Goal: Task Accomplishment & Management: Use online tool/utility

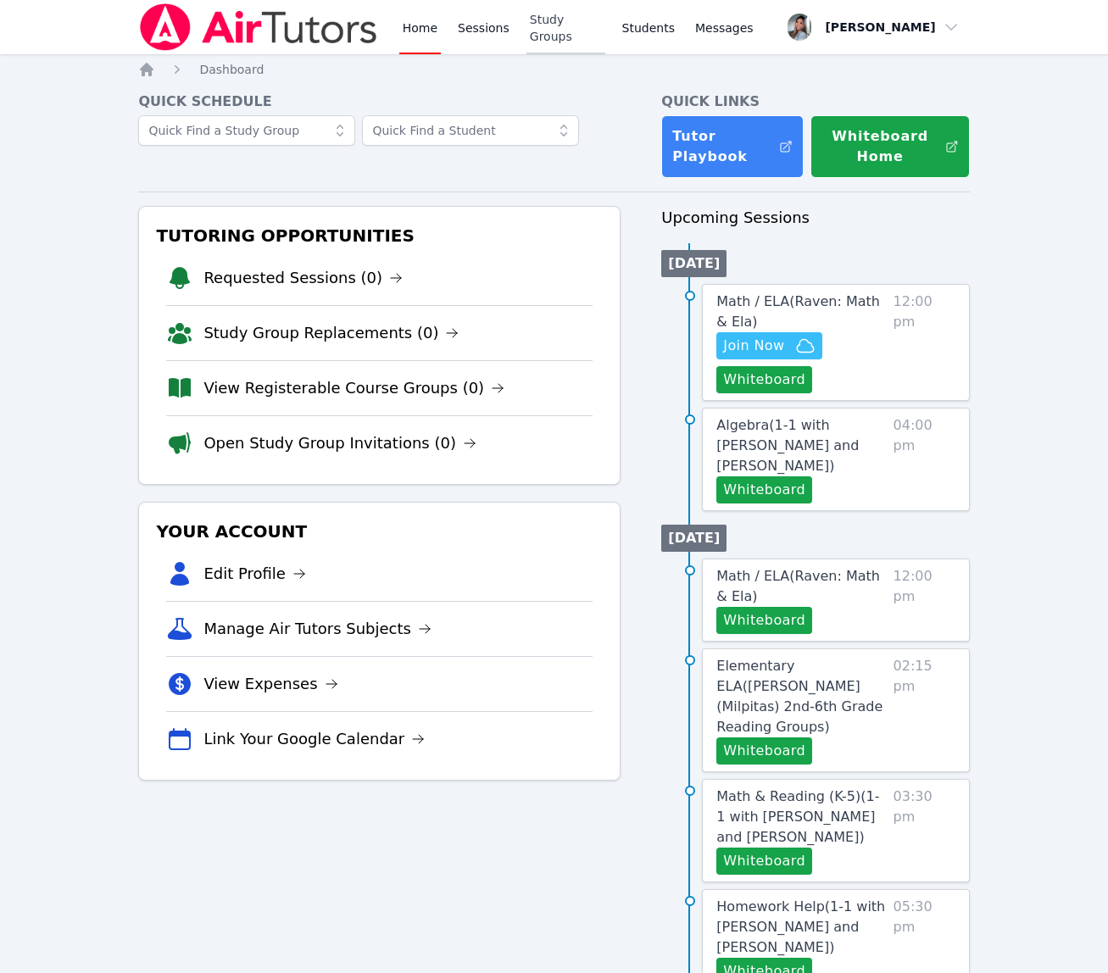
drag, startPoint x: 584, startPoint y: 25, endPoint x: 586, endPoint y: 35, distance: 9.5
click at [584, 25] on link "Study Groups" at bounding box center [565, 27] width 79 height 54
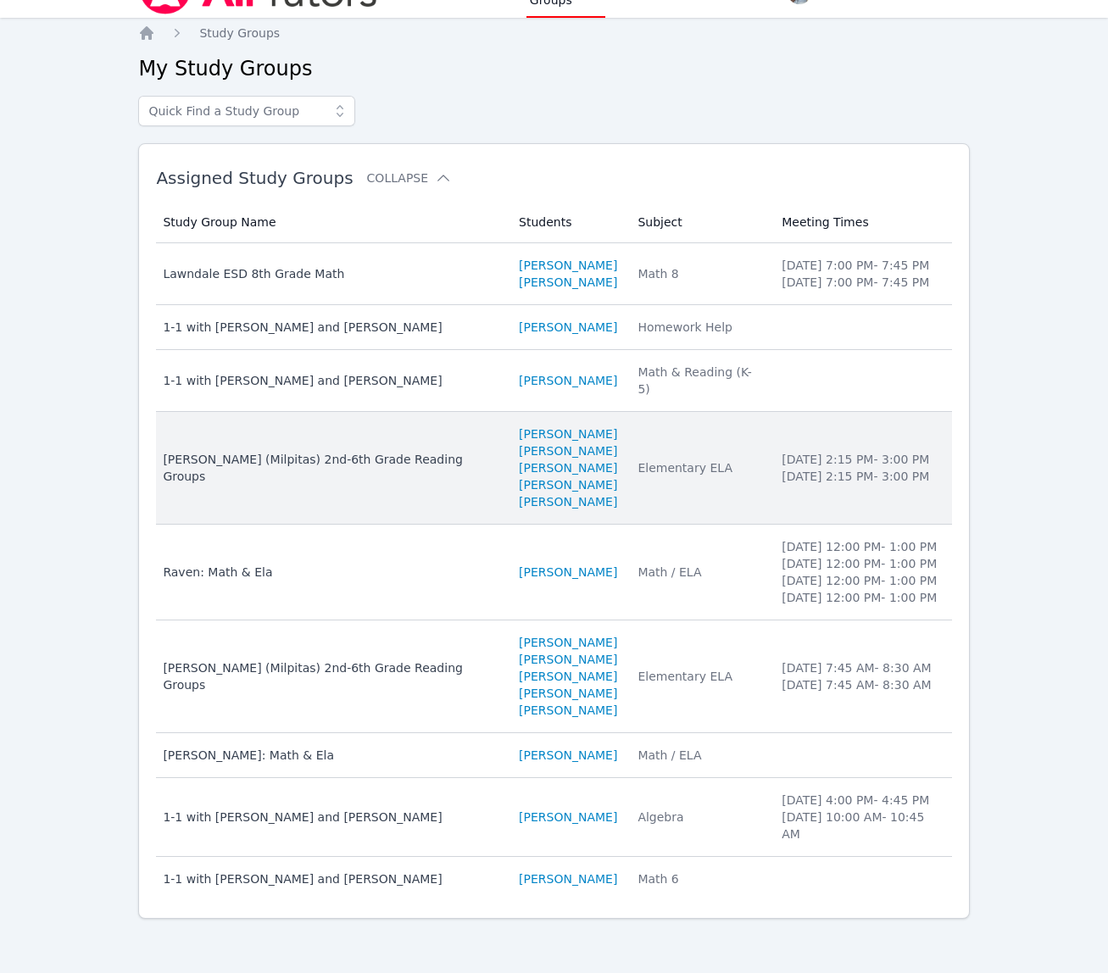
scroll to position [87, 0]
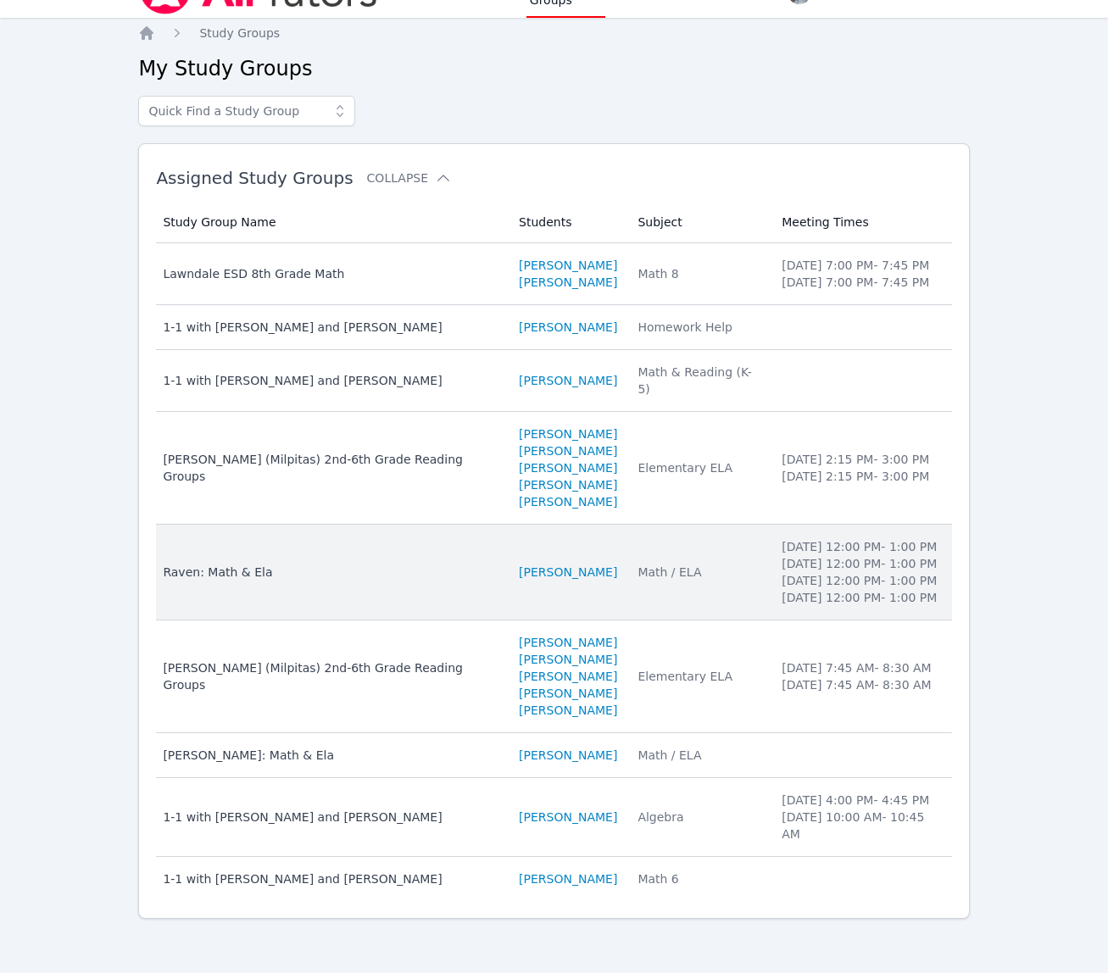
click at [627, 553] on td "Students RAVEN BROWN" at bounding box center [568, 573] width 119 height 96
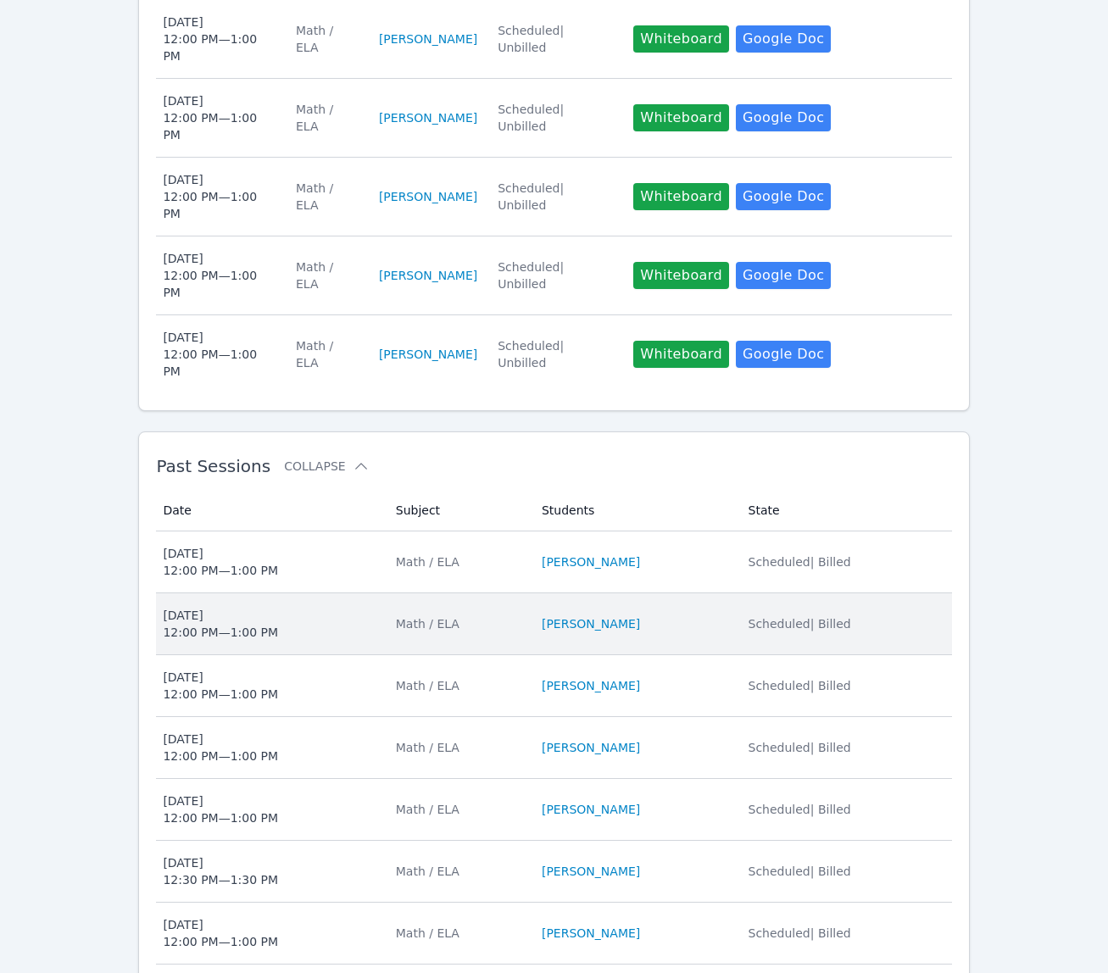
scroll to position [662, 0]
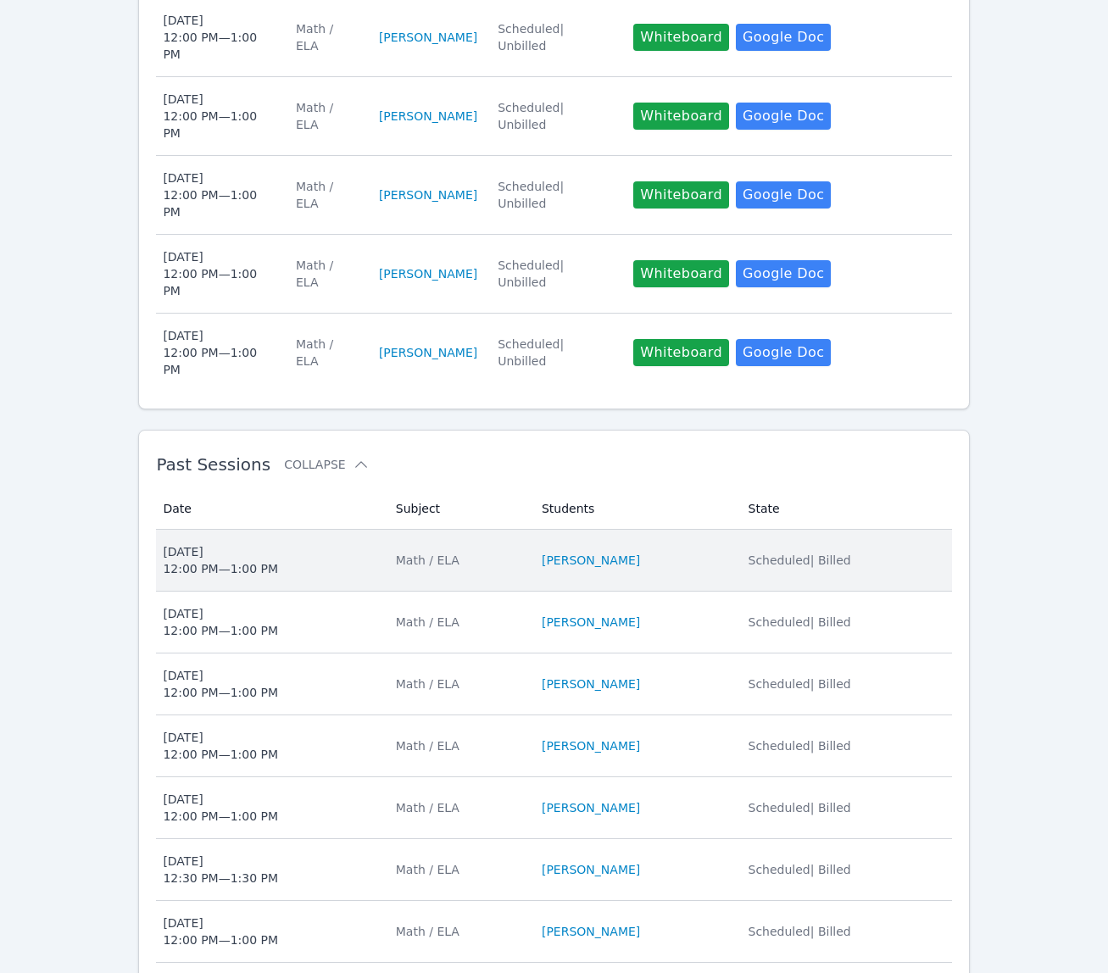
click at [725, 530] on td "Students RAVEN BROWN" at bounding box center [634, 561] width 207 height 62
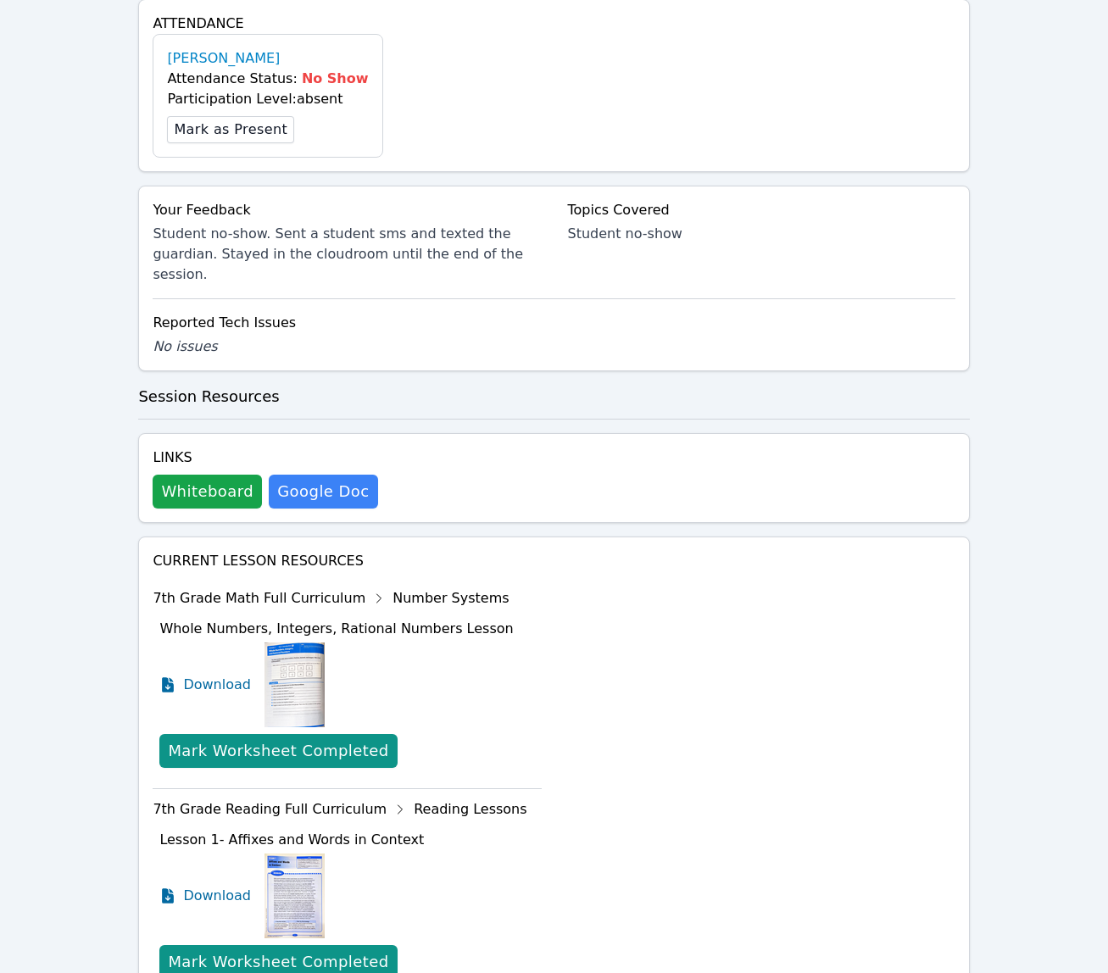
scroll to position [502, 0]
click at [208, 477] on button "Whiteboard" at bounding box center [207, 491] width 109 height 34
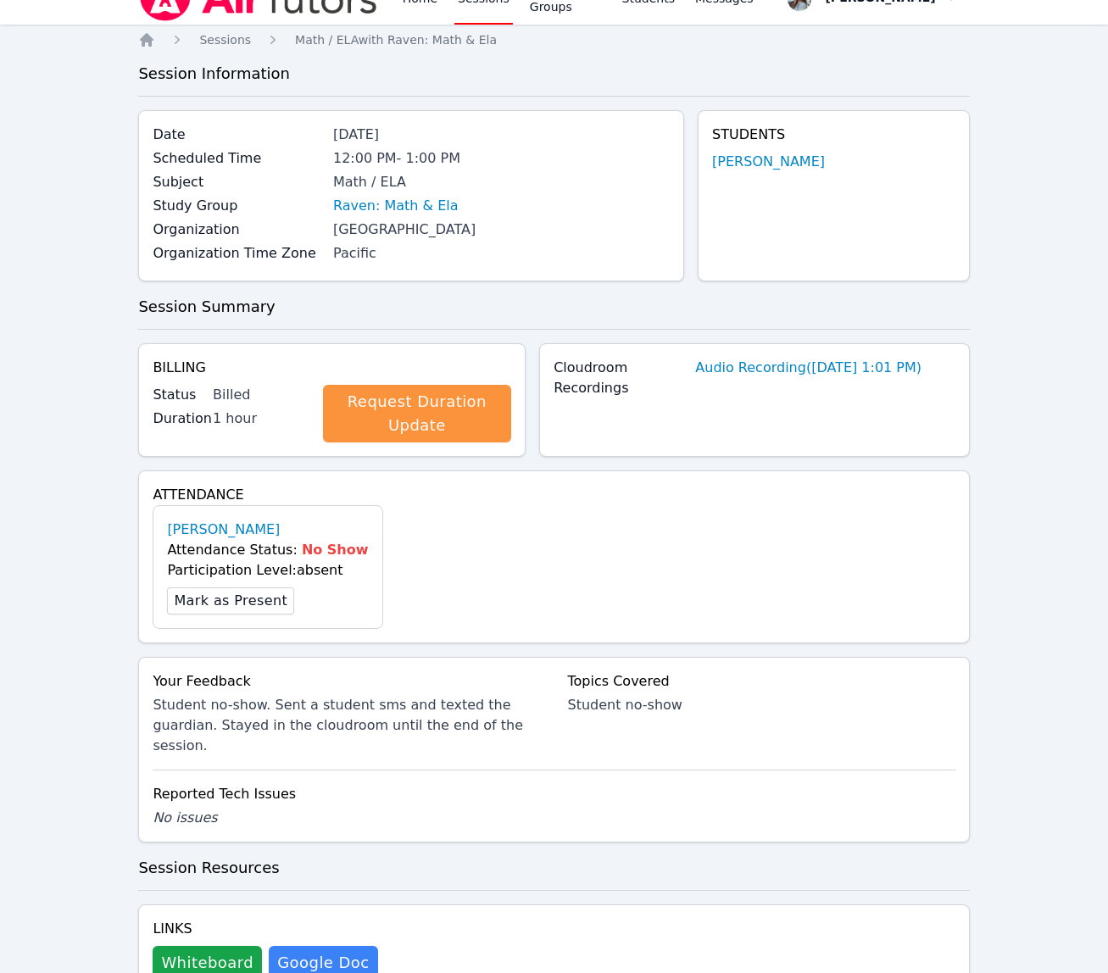
scroll to position [0, 0]
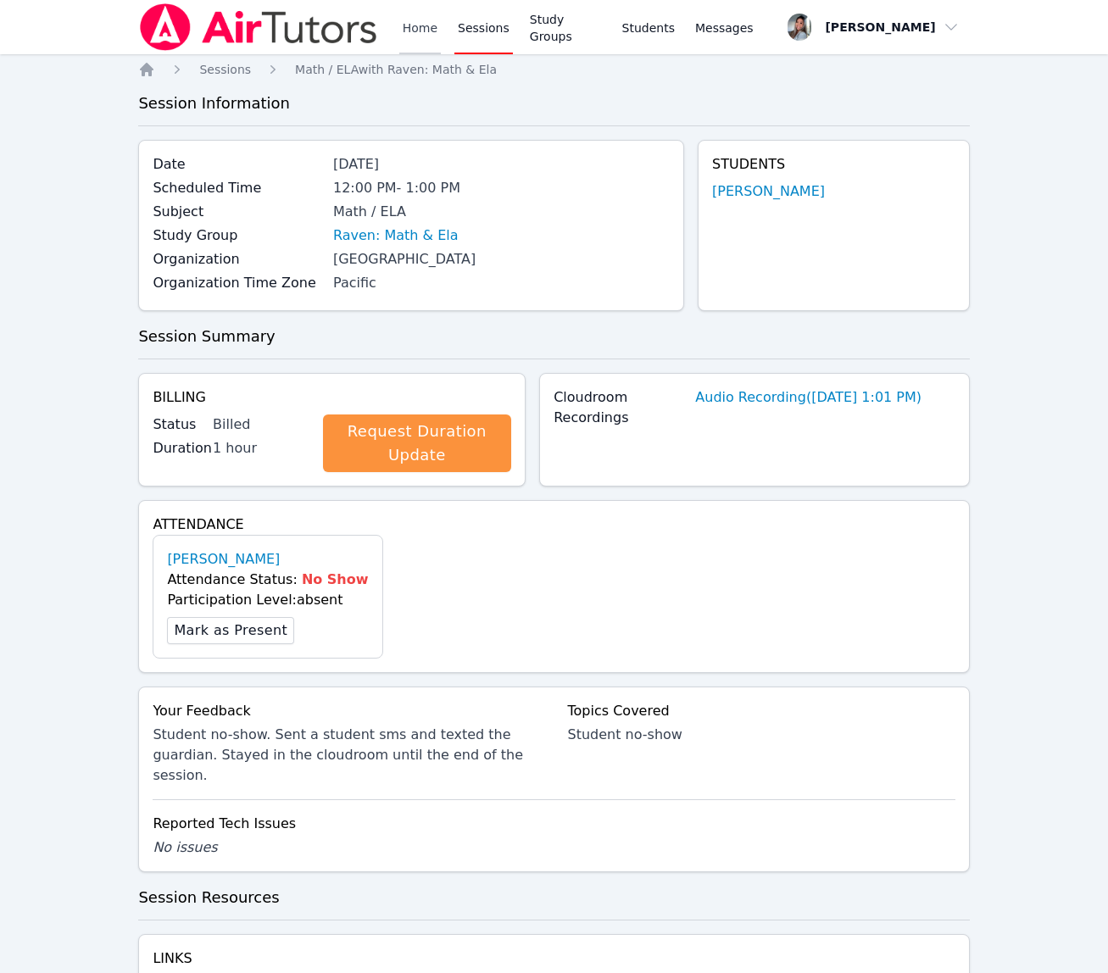
click at [410, 19] on link "Home" at bounding box center [420, 27] width 42 height 54
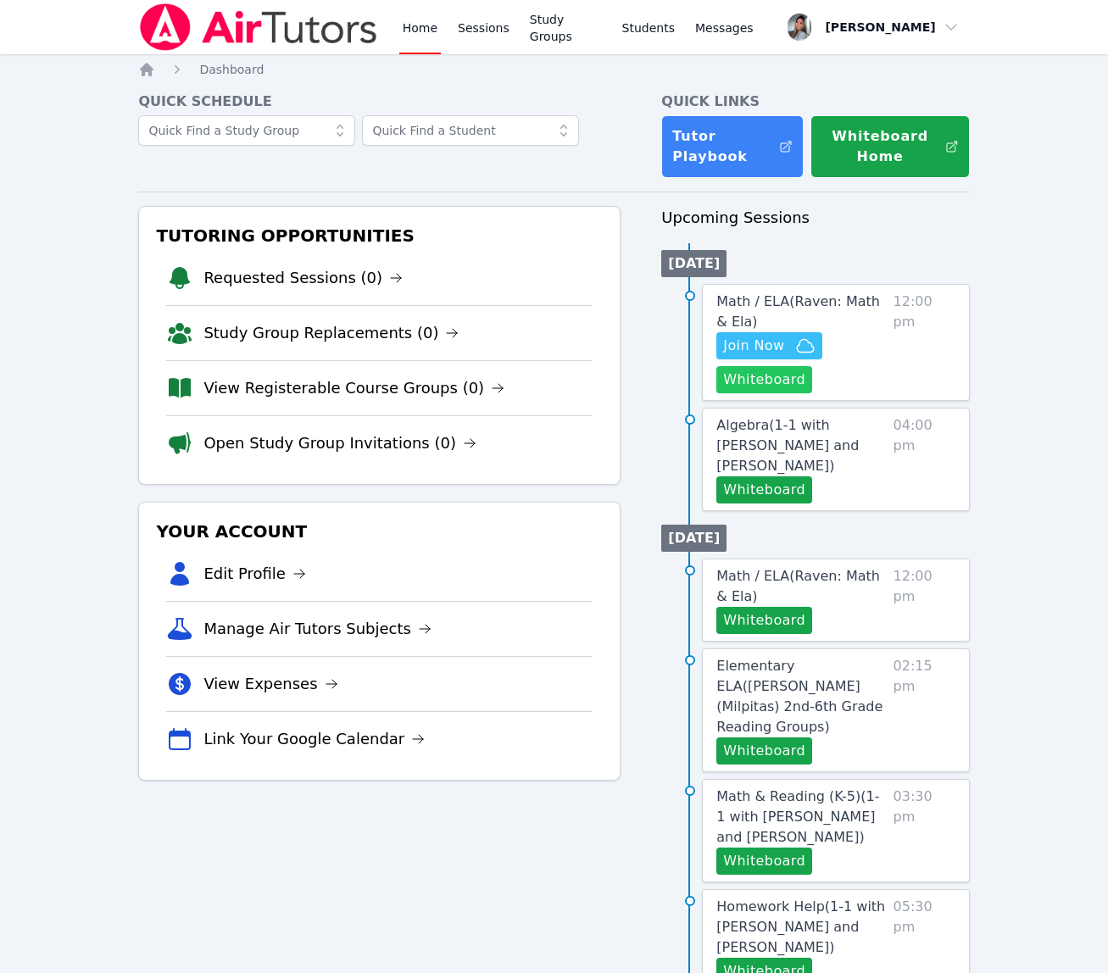
click at [766, 384] on button "Whiteboard" at bounding box center [764, 379] width 96 height 27
click at [483, 17] on link "Sessions" at bounding box center [483, 27] width 58 height 54
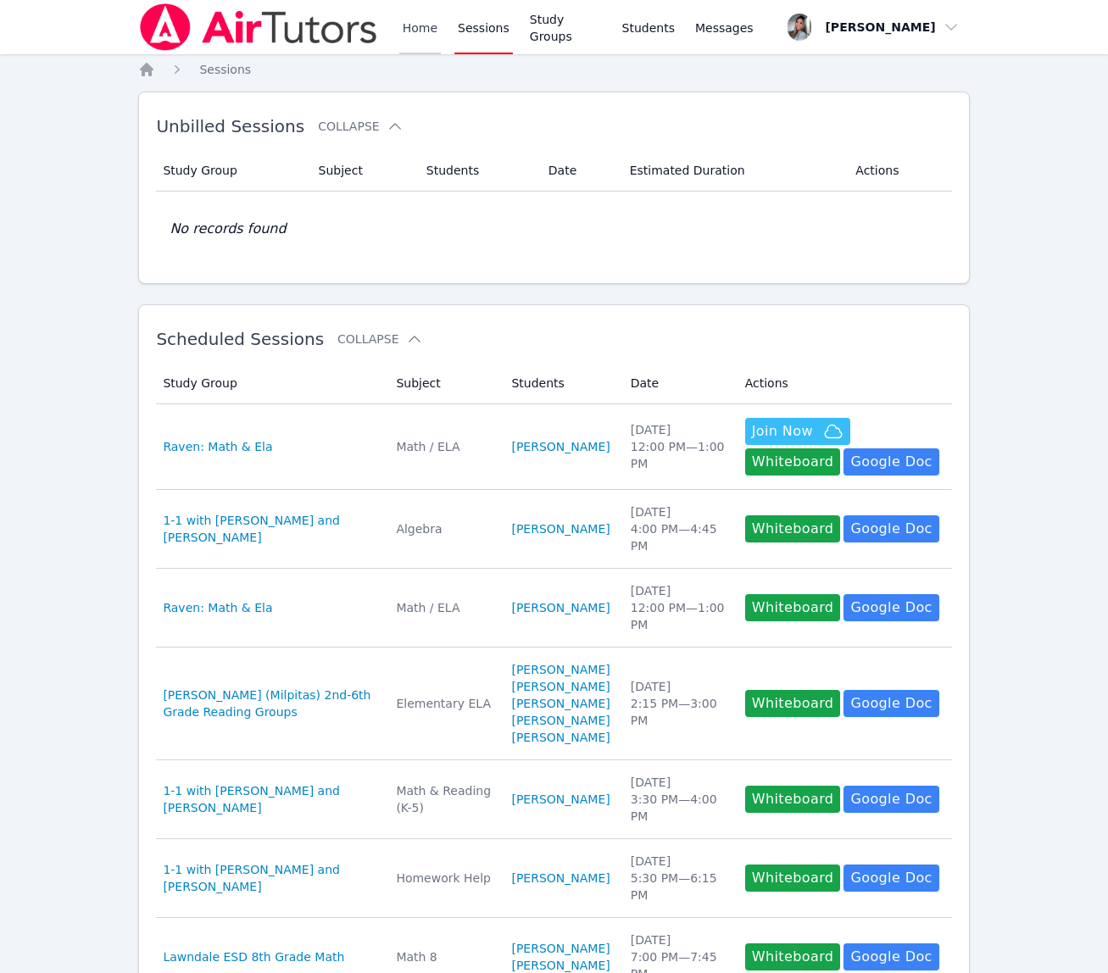
click at [414, 29] on link "Home" at bounding box center [420, 27] width 42 height 54
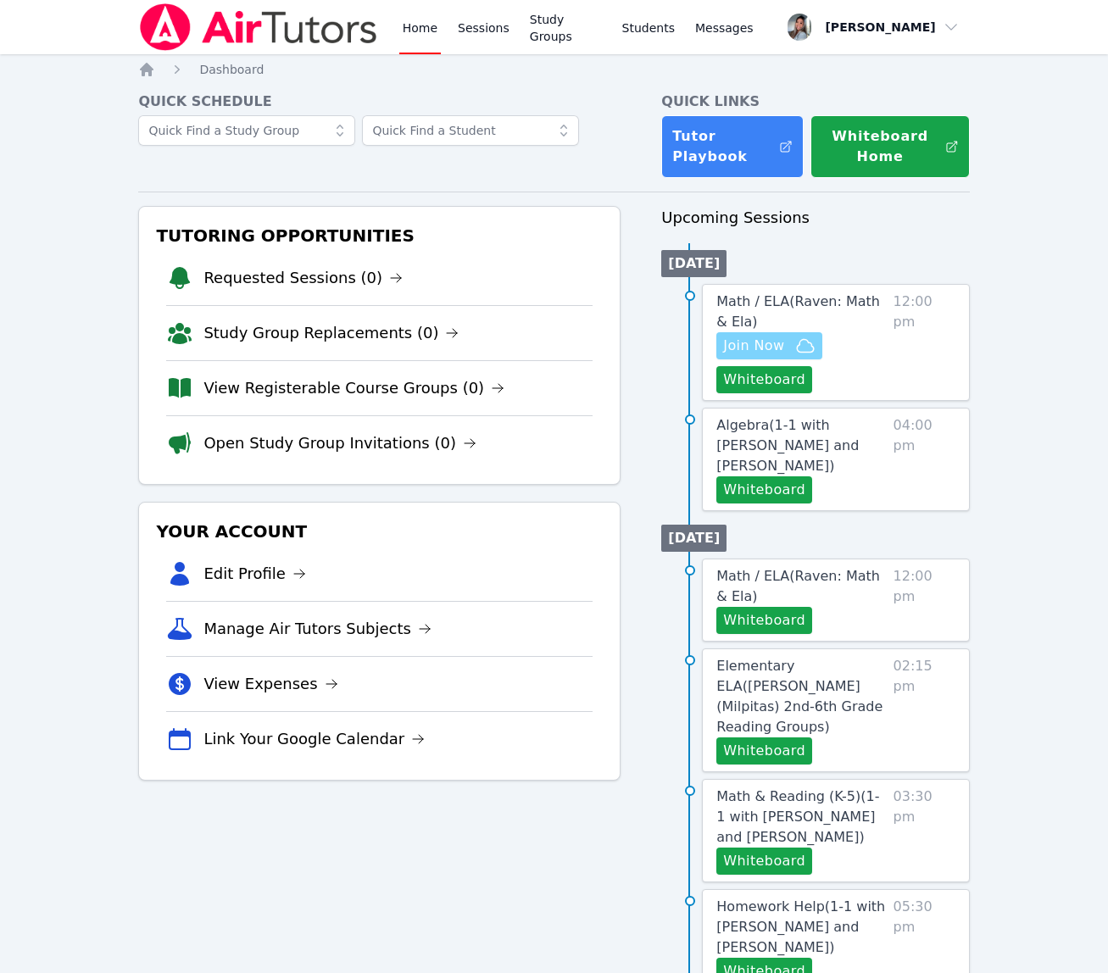
click at [798, 343] on icon "button" at bounding box center [805, 345] width 17 height 13
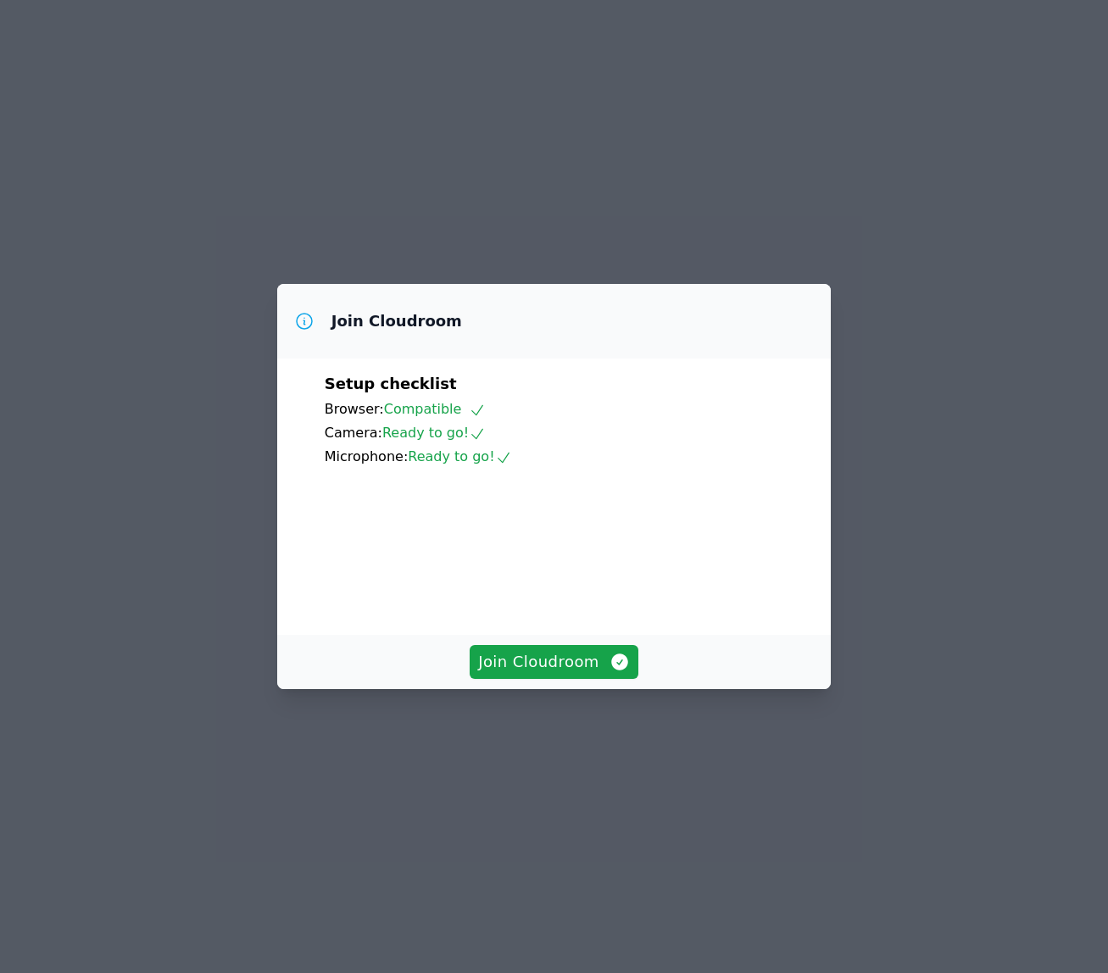
click at [543, 689] on div "Join Cloudroom" at bounding box center [554, 662] width 554 height 54
click at [548, 674] on span "Join Cloudroom" at bounding box center [554, 662] width 152 height 24
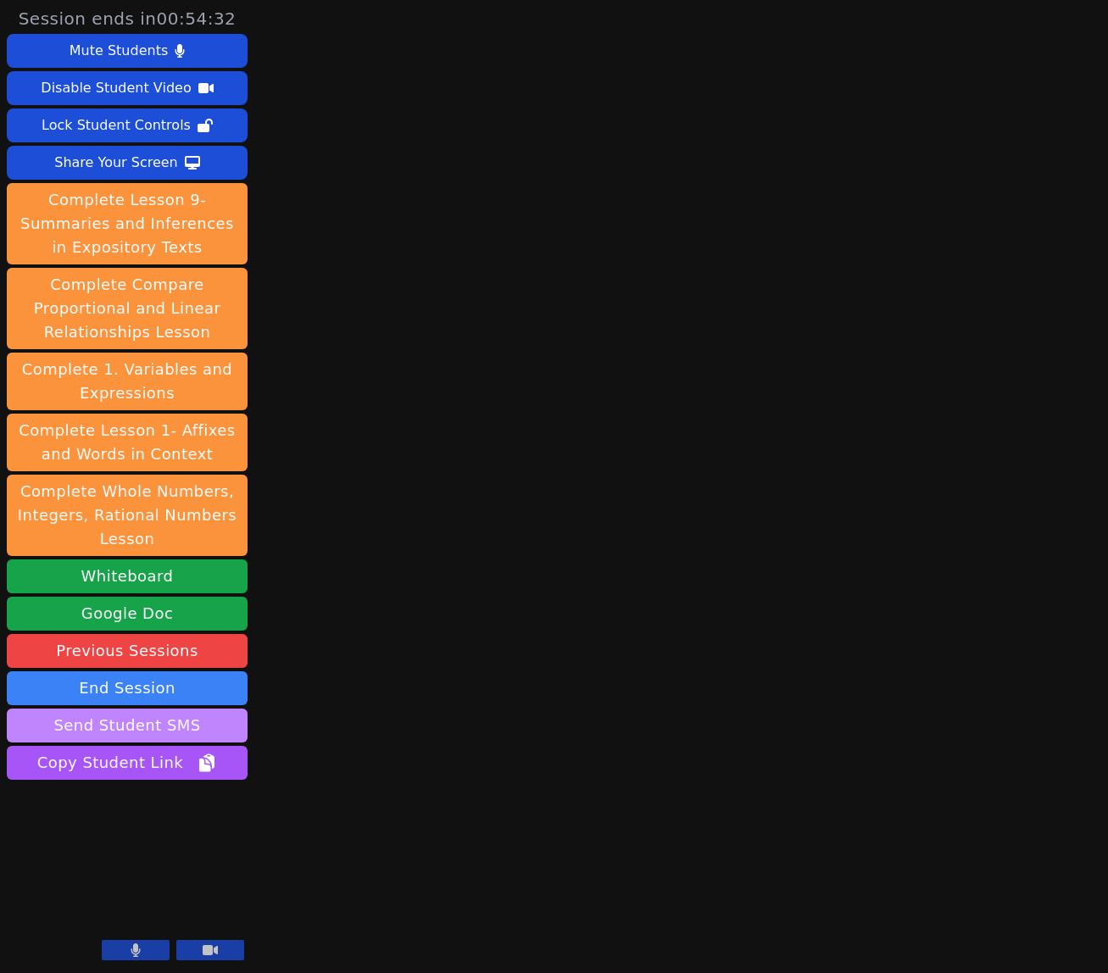
click at [170, 726] on button "Send Student SMS" at bounding box center [127, 726] width 241 height 34
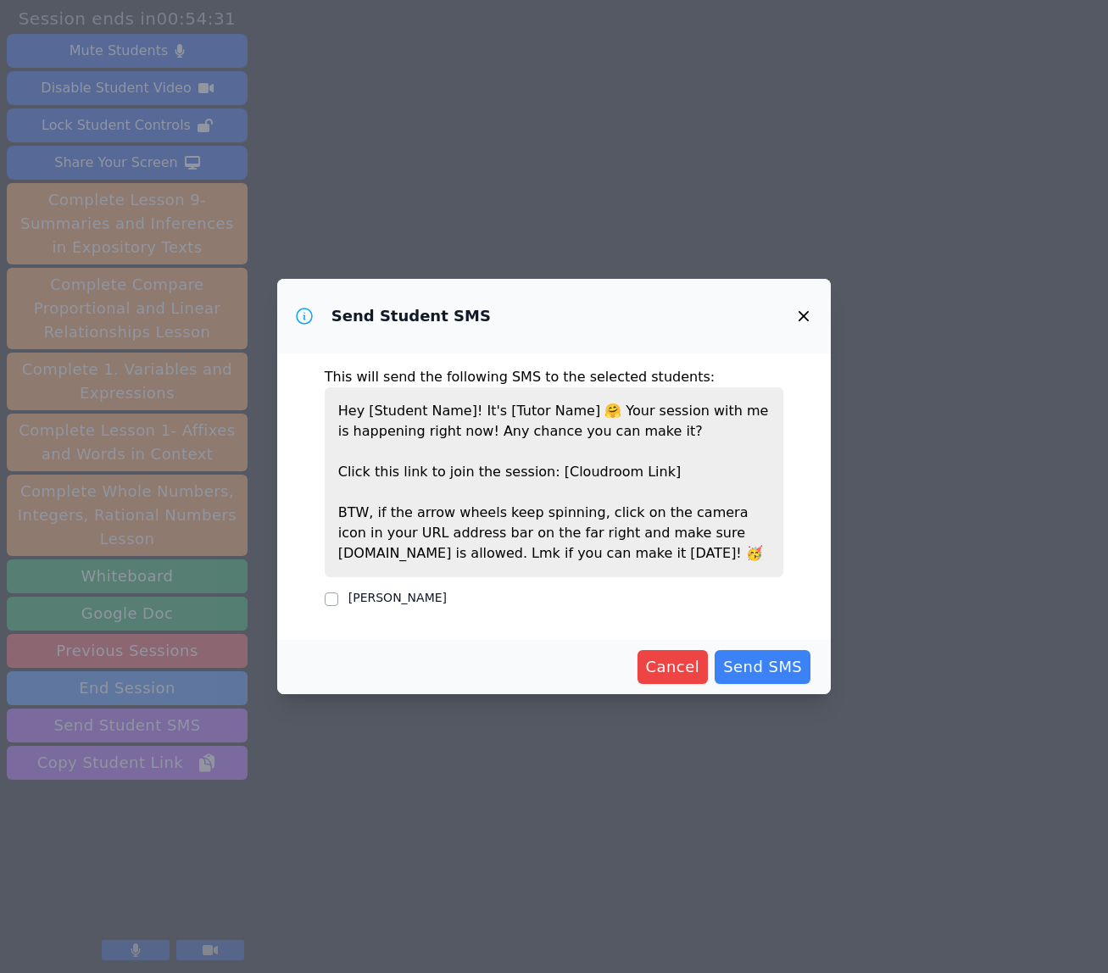
click at [404, 592] on label "RAVEN BROWN" at bounding box center [397, 598] width 98 height 14
click at [338, 593] on input "RAVEN BROWN" at bounding box center [332, 600] width 14 height 14
checkbox input "true"
click at [734, 666] on span "Send SMS" at bounding box center [762, 667] width 79 height 24
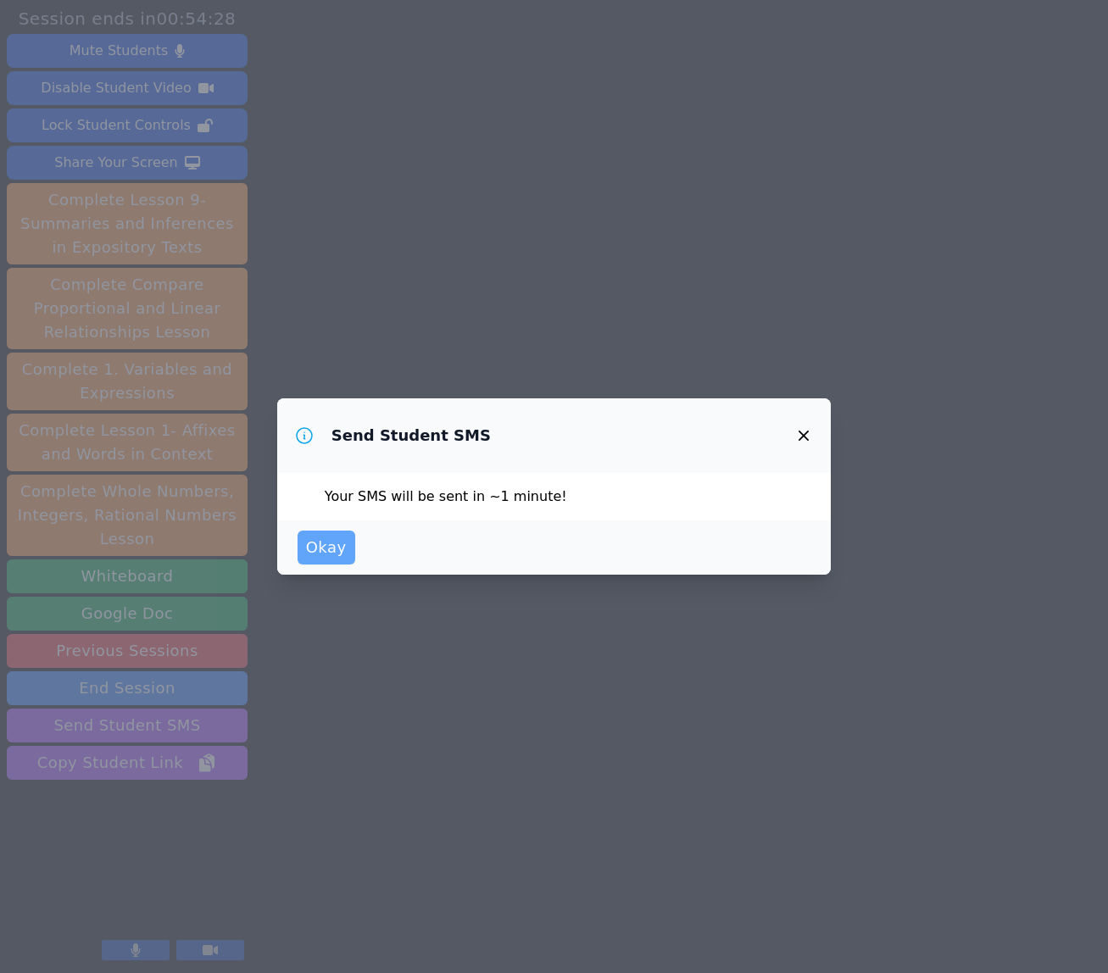
click at [326, 552] on span "Okay" at bounding box center [326, 548] width 41 height 24
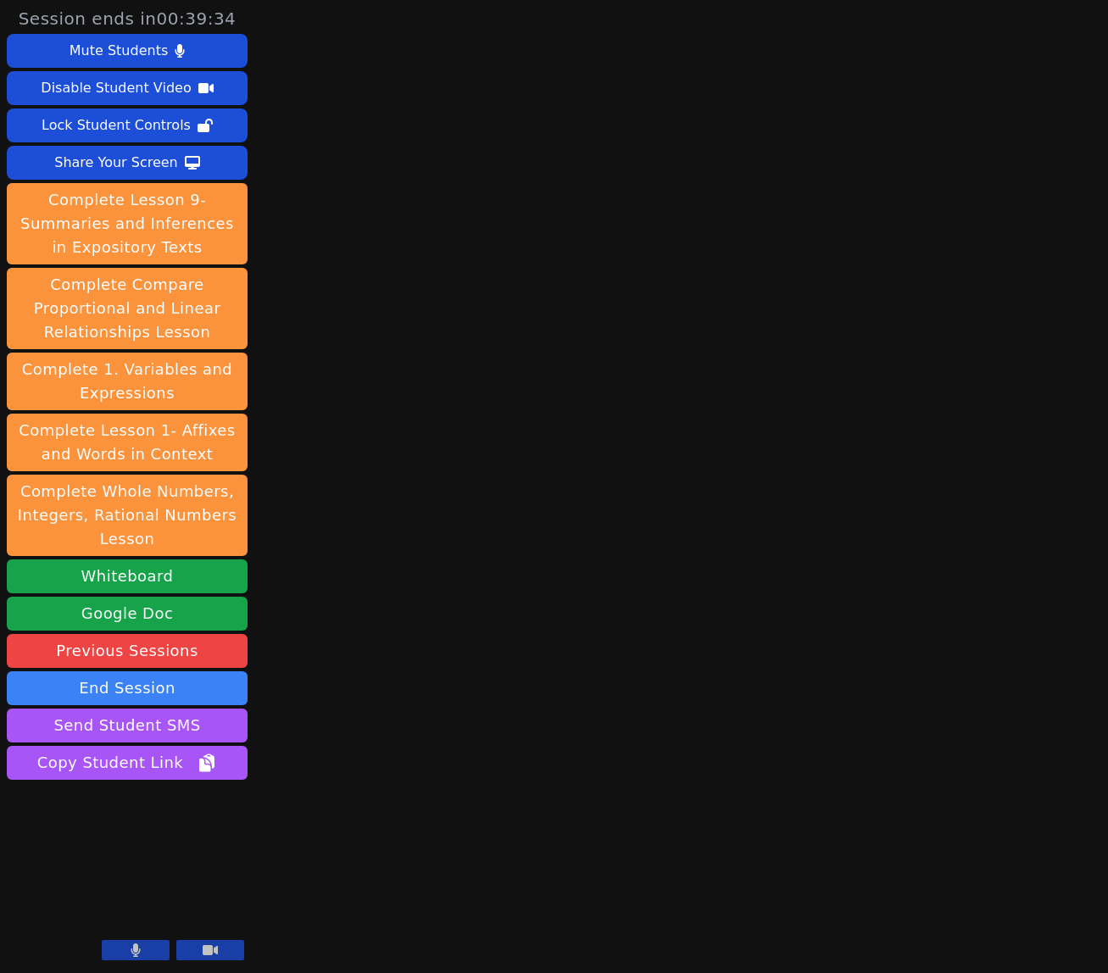
click at [147, 951] on button at bounding box center [136, 950] width 68 height 20
click at [104, 694] on button "End Session" at bounding box center [127, 688] width 241 height 34
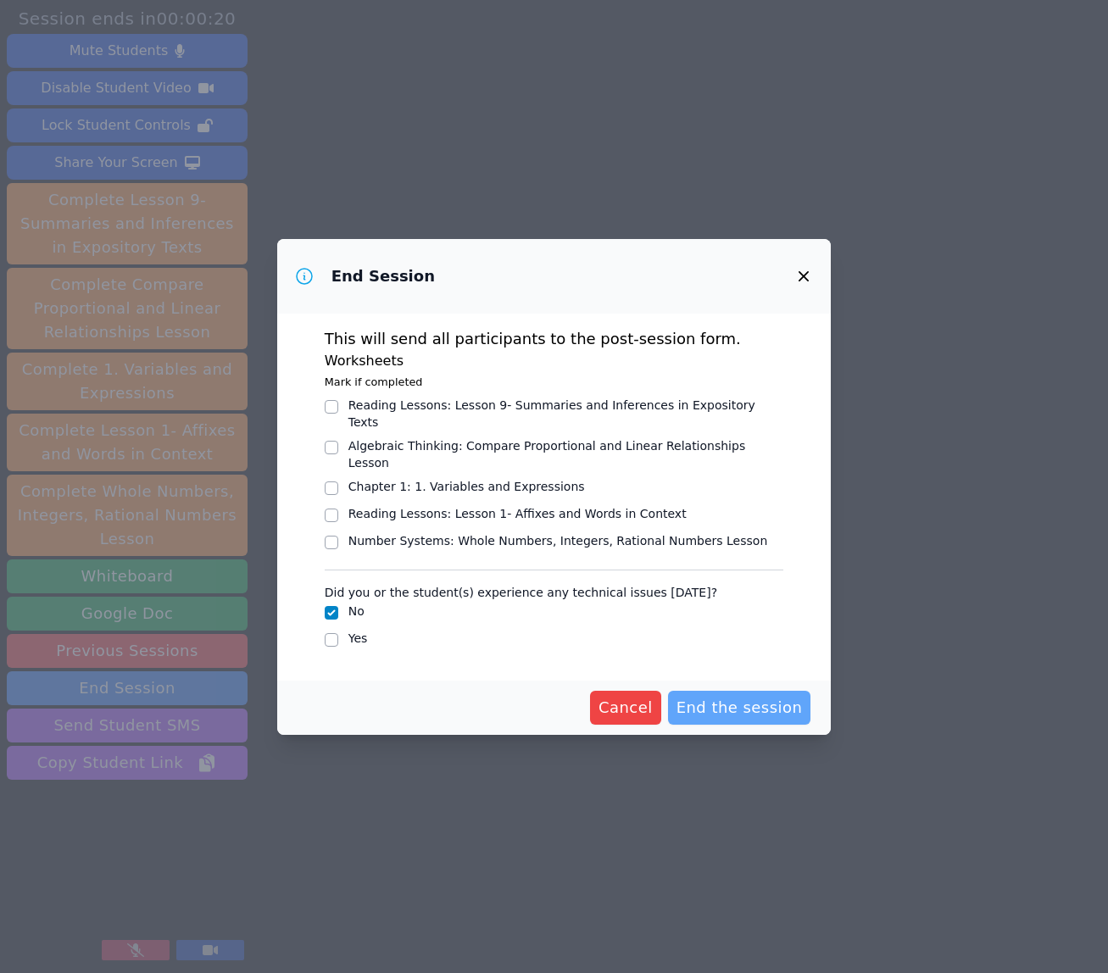
click at [722, 696] on span "End the session" at bounding box center [739, 708] width 126 height 24
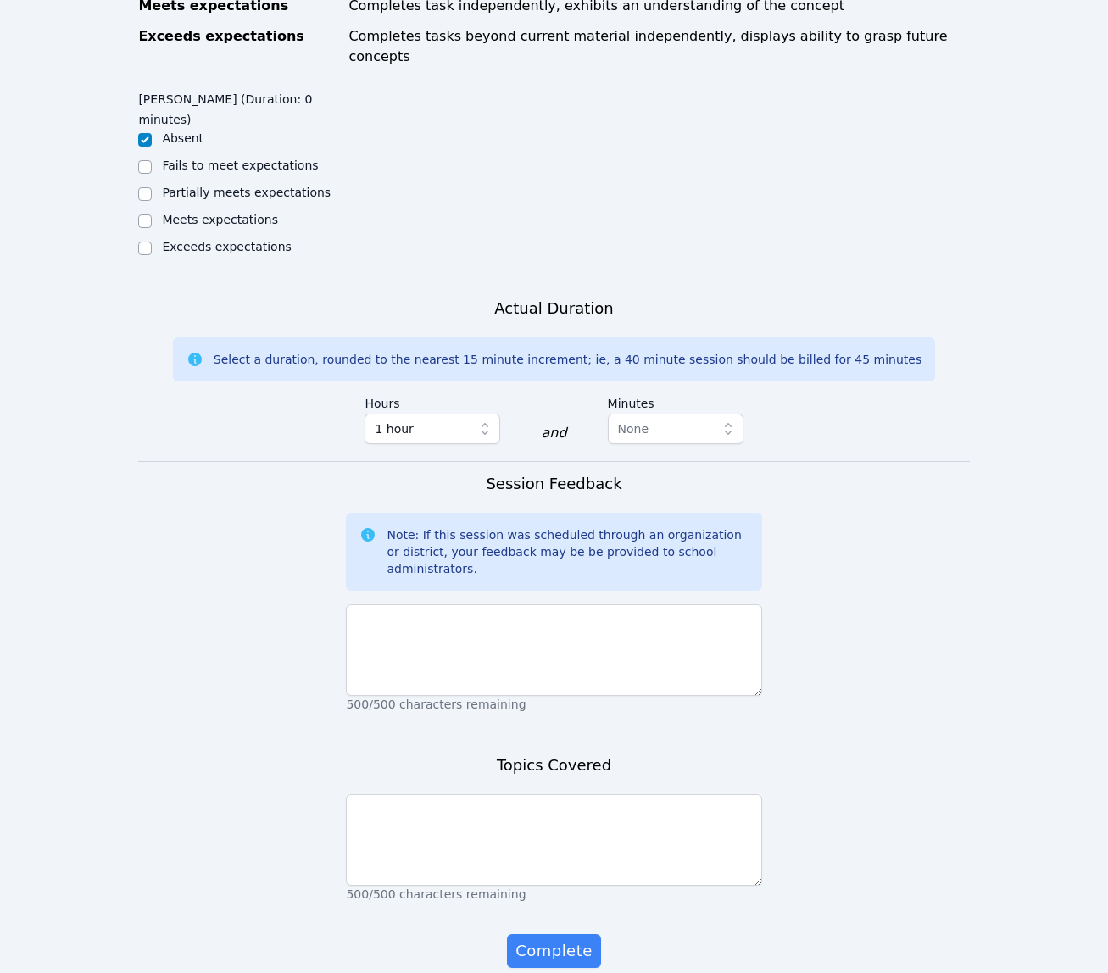
scroll to position [846, 0]
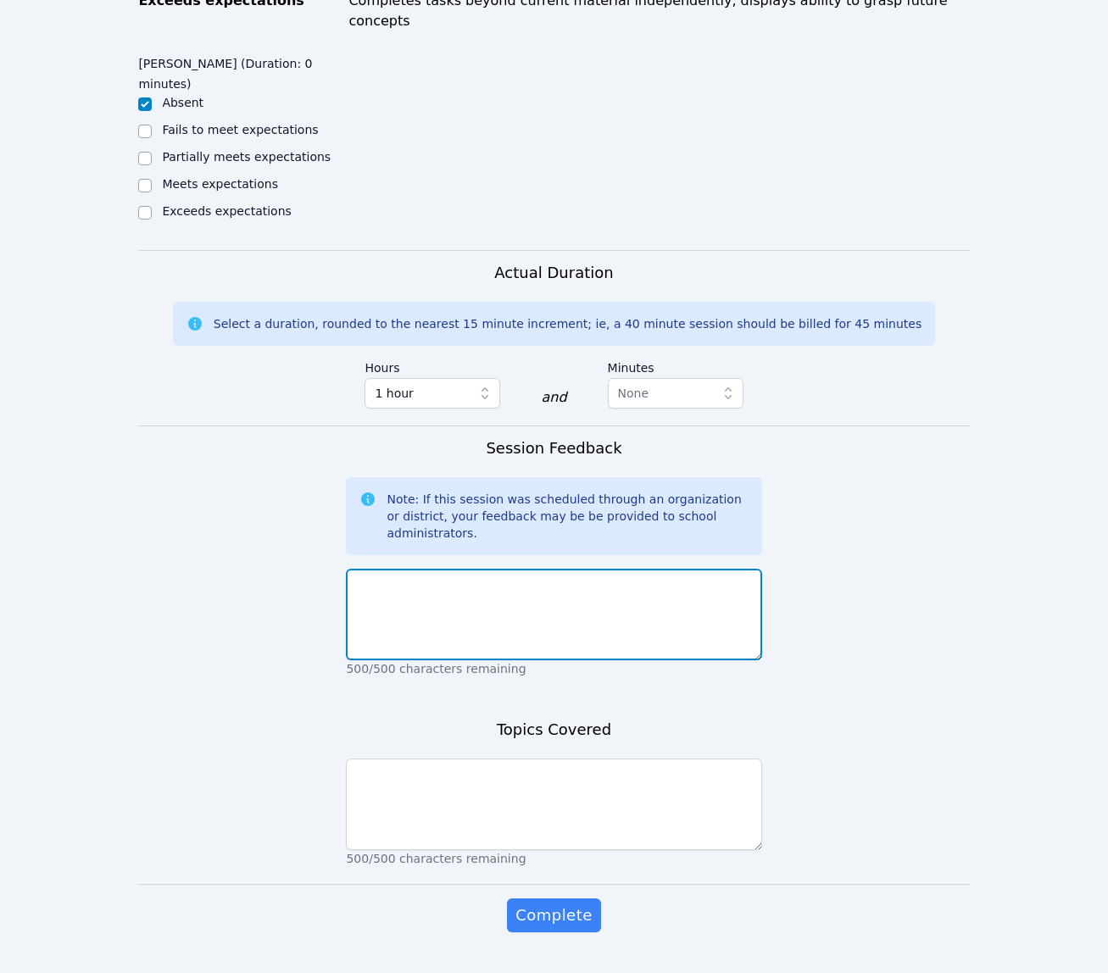
click at [661, 569] on textarea at bounding box center [553, 615] width 415 height 92
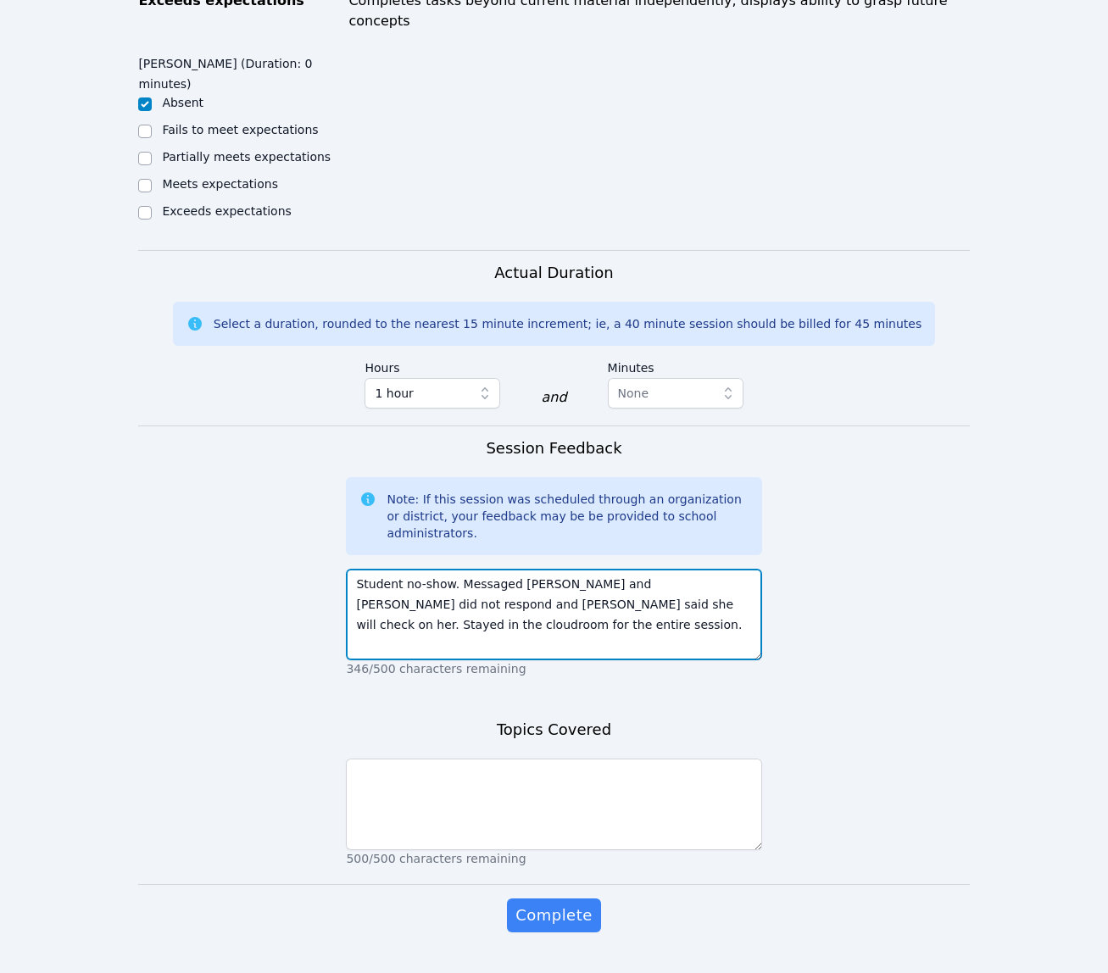
type textarea "Student no-show. Messaged Raven and Lanada - Raven did not respond and Lanada s…"
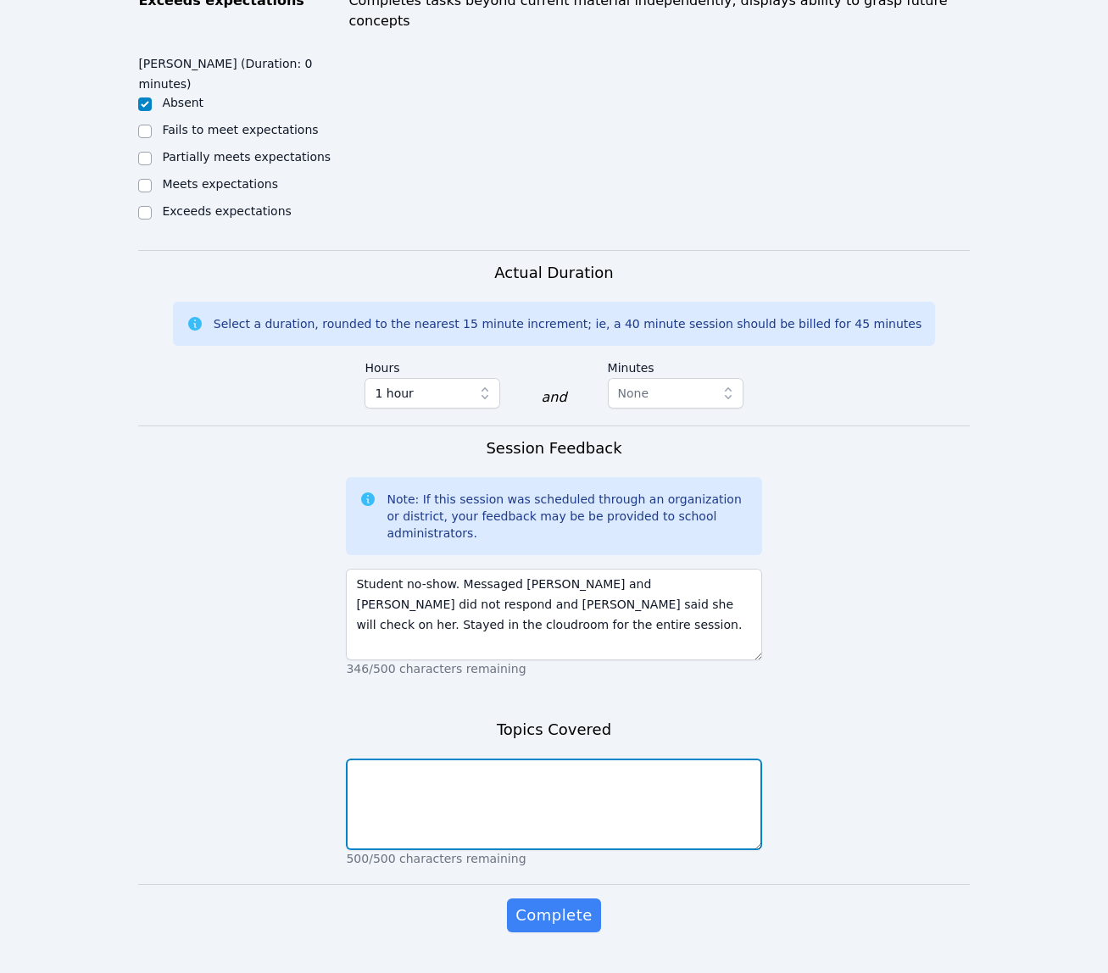
click at [665, 773] on textarea at bounding box center [553, 805] width 415 height 92
click at [462, 759] on textarea "Student no-sjow" at bounding box center [553, 805] width 415 height 92
drag, startPoint x: 500, startPoint y: 731, endPoint x: 493, endPoint y: 766, distance: 36.2
click at [500, 759] on textarea "Student no-sjow" at bounding box center [553, 805] width 415 height 92
click at [434, 759] on textarea "Student no-sjow" at bounding box center [553, 805] width 415 height 92
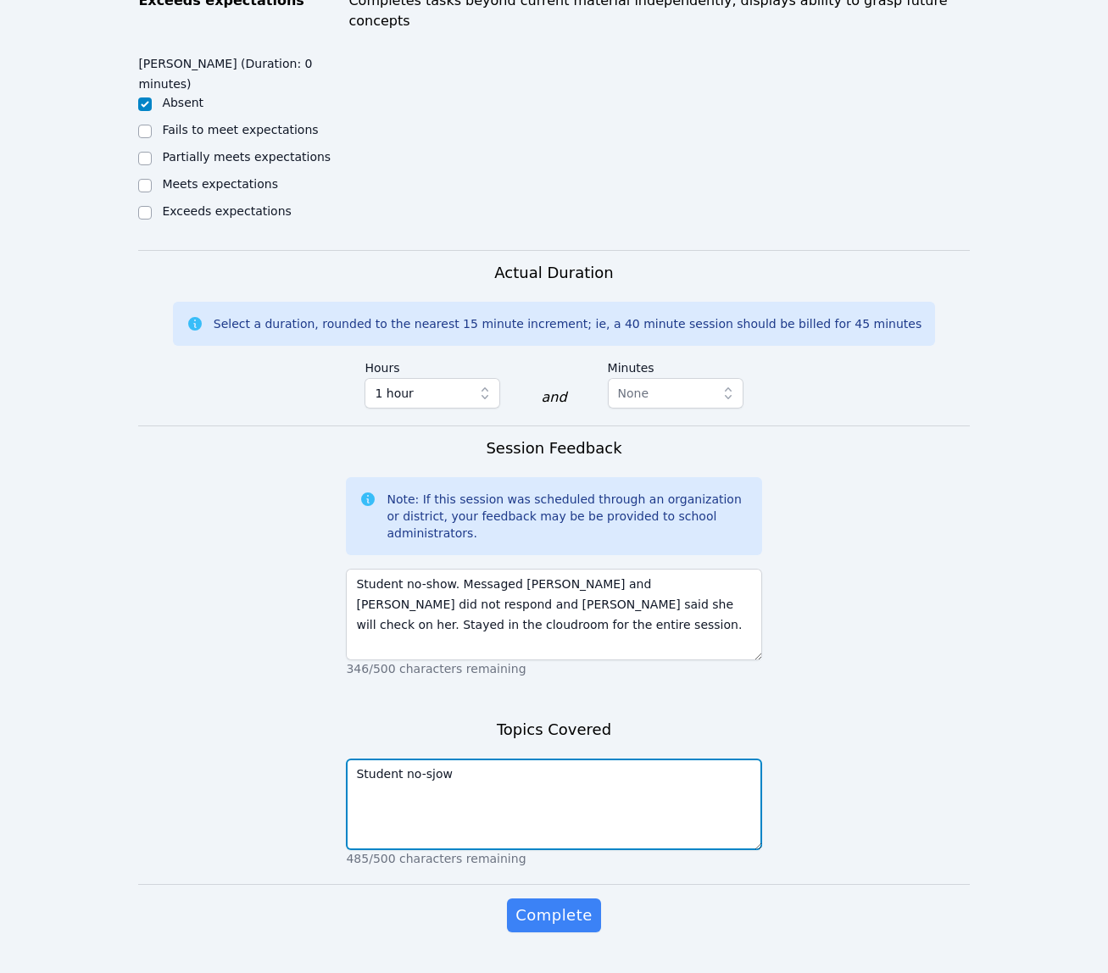
click at [427, 759] on textarea "Student no-sjow" at bounding box center [553, 805] width 415 height 92
click at [430, 759] on textarea "Student no-sjow" at bounding box center [553, 805] width 415 height 92
click at [467, 759] on textarea "Student no-show" at bounding box center [553, 805] width 415 height 92
type textarea "Student no-show"
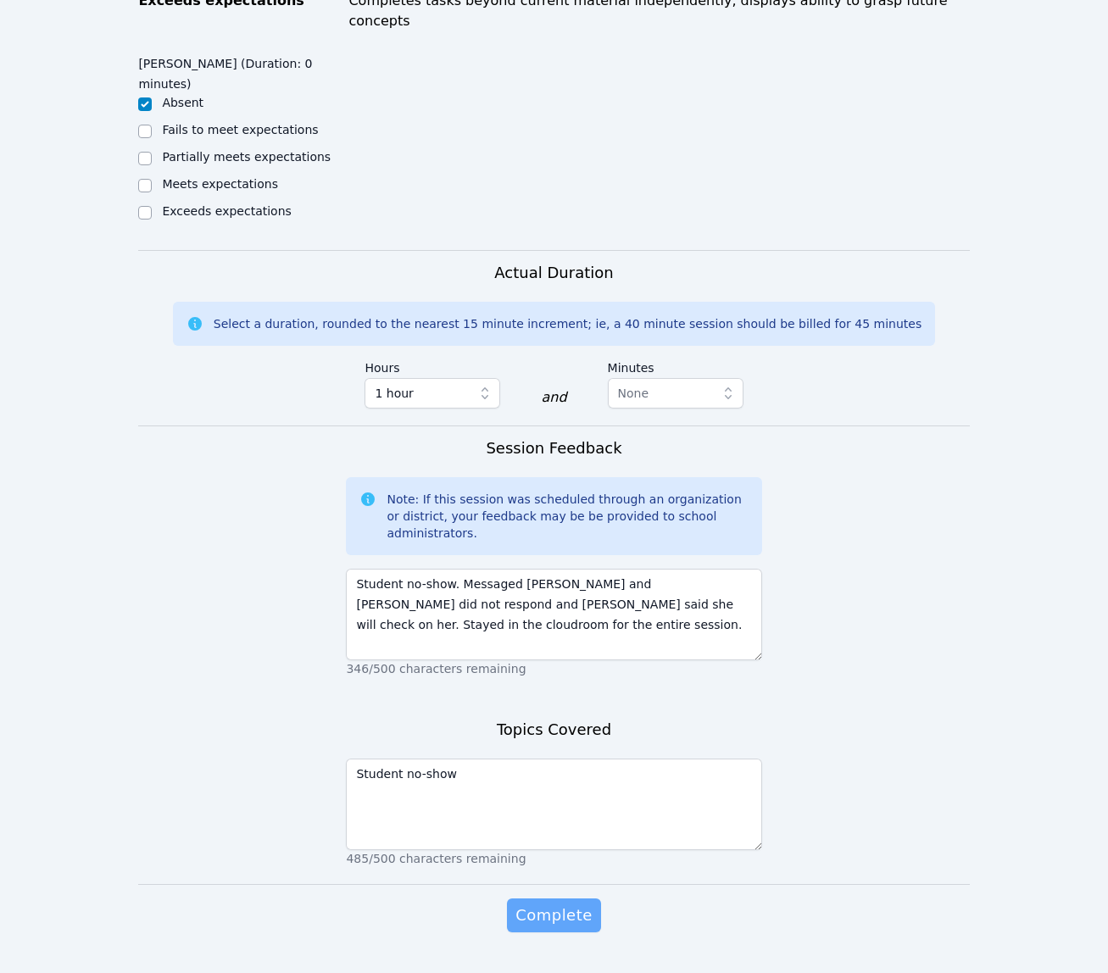
click at [540, 904] on span "Complete" at bounding box center [553, 916] width 76 height 24
